Goal: Find specific page/section: Find specific page/section

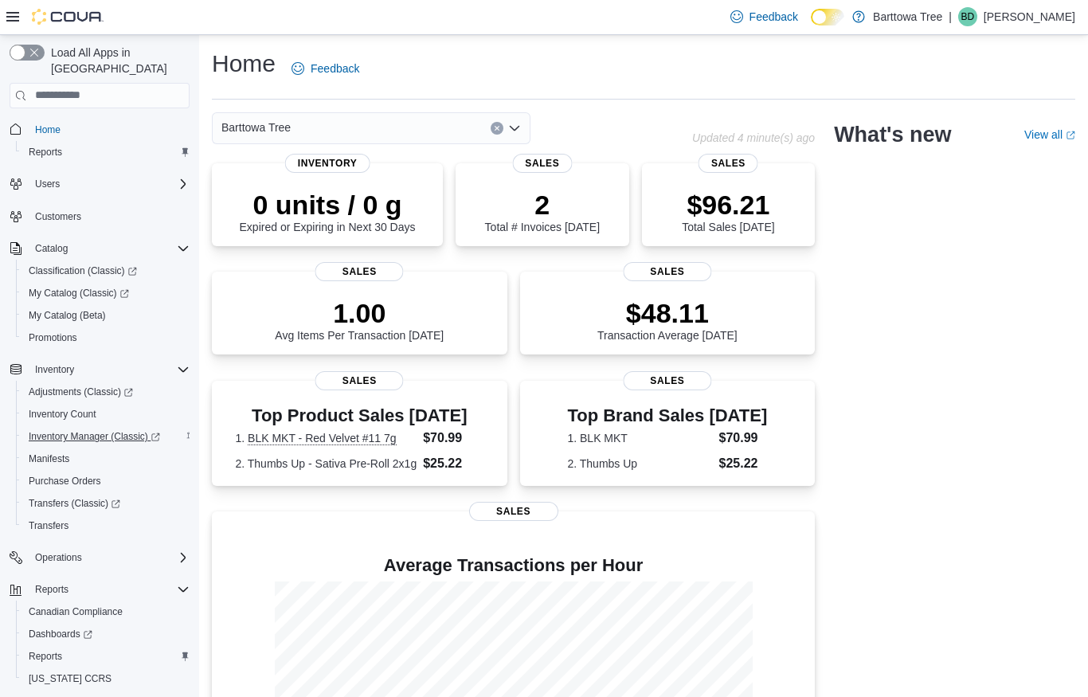
click at [95, 430] on span "Inventory Manager (Classic)" at bounding box center [94, 436] width 131 height 13
